Goal: Information Seeking & Learning: Learn about a topic

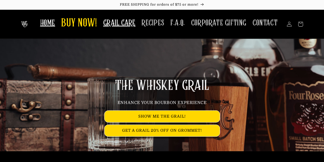
click at [121, 25] on span "GRAIL CARE" at bounding box center [119, 23] width 32 height 10
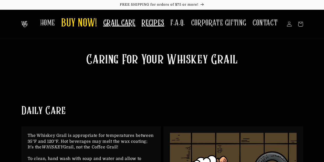
click at [154, 20] on span "RECIPES" at bounding box center [153, 23] width 23 height 10
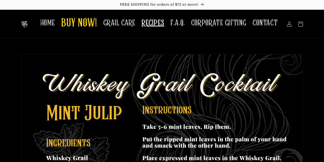
click at [22, 27] on img at bounding box center [24, 24] width 6 height 6
